Goal: Transaction & Acquisition: Purchase product/service

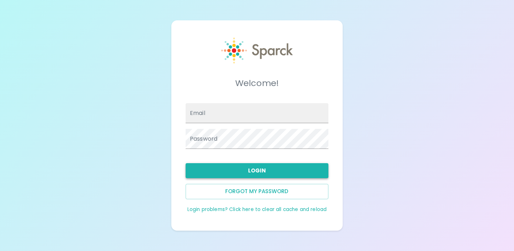
type input "[EMAIL_ADDRESS][DOMAIN_NAME]"
click at [266, 165] on button "Login" at bounding box center [257, 170] width 143 height 15
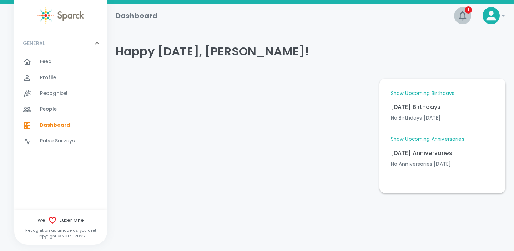
click at [463, 14] on icon "button" at bounding box center [462, 15] width 11 height 11
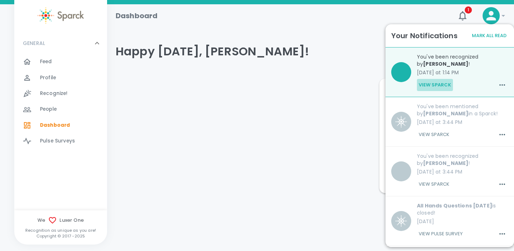
click at [436, 82] on button "View Sparck" at bounding box center [435, 85] width 36 height 12
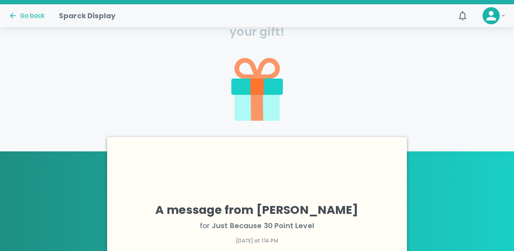
scroll to position [189, 0]
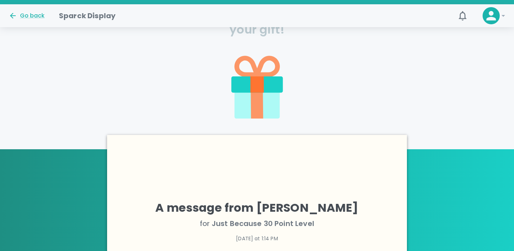
click at [256, 97] on icon at bounding box center [256, 104] width 12 height 28
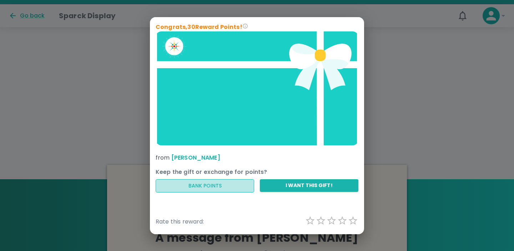
click at [204, 183] on button "Bank Points" at bounding box center [205, 185] width 98 height 13
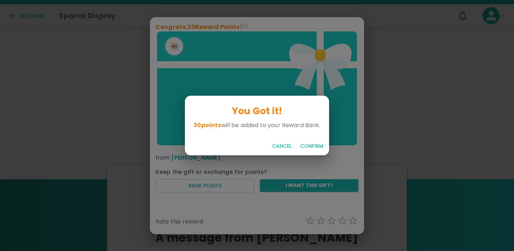
click at [312, 145] on button "Confirm" at bounding box center [311, 145] width 29 height 13
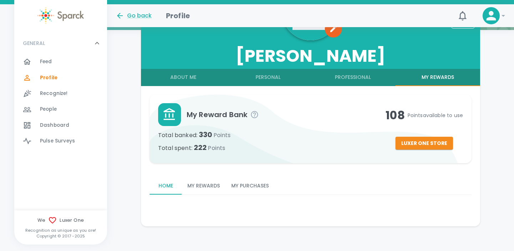
scroll to position [112, 0]
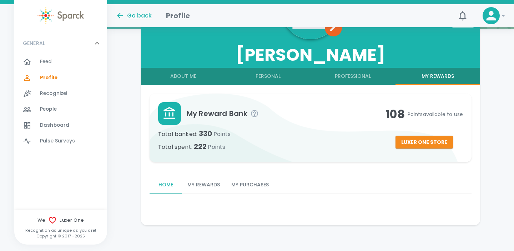
click at [428, 78] on button "My Rewards" at bounding box center [437, 76] width 85 height 17
click at [404, 145] on button "Luxer One Store" at bounding box center [423, 142] width 57 height 13
